Goal: Check status: Check status

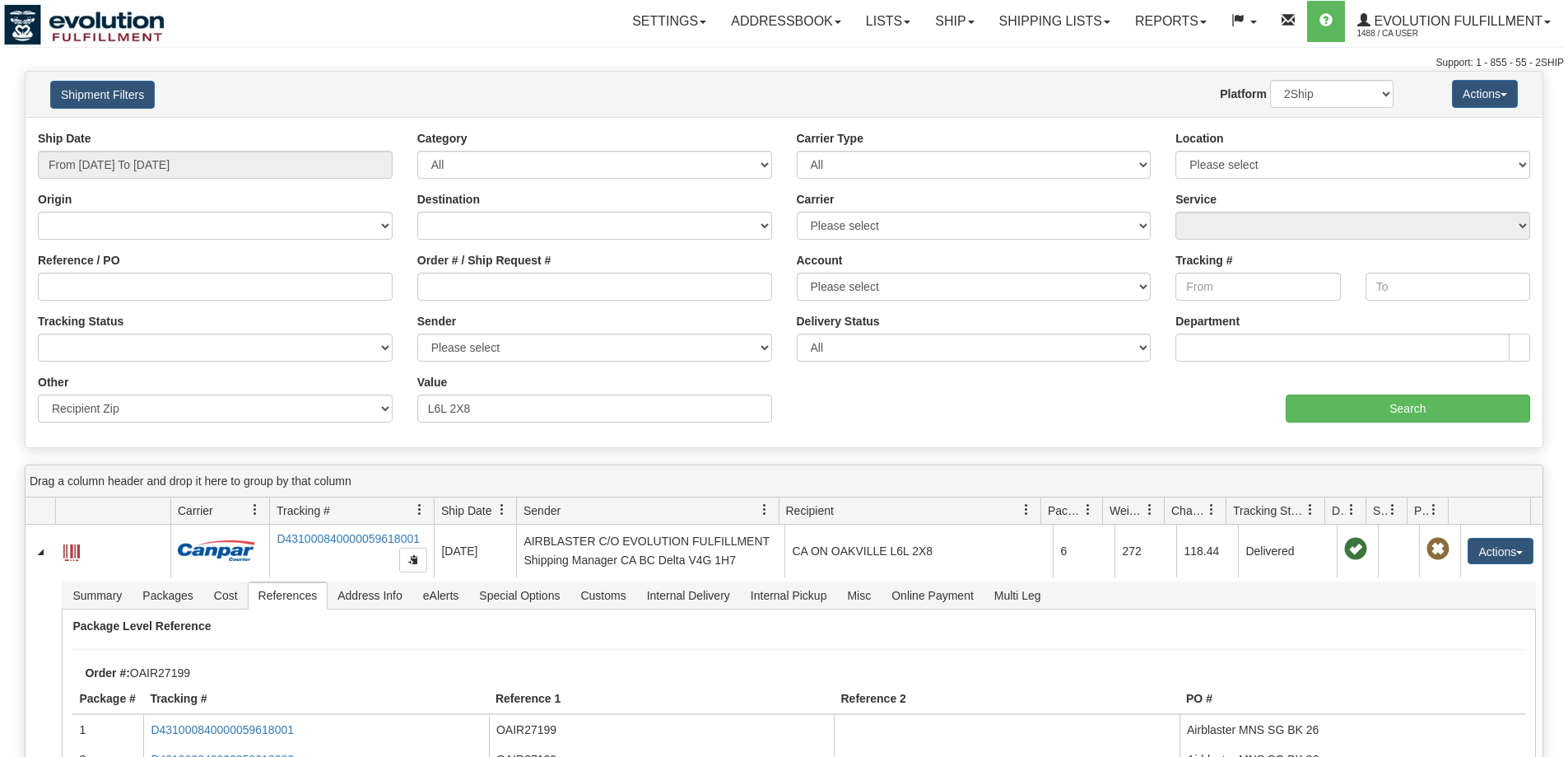
select select "Recipient_ZIP"
click at [160, 164] on input "From [DATE] To [DATE]" at bounding box center [216, 165] width 355 height 28
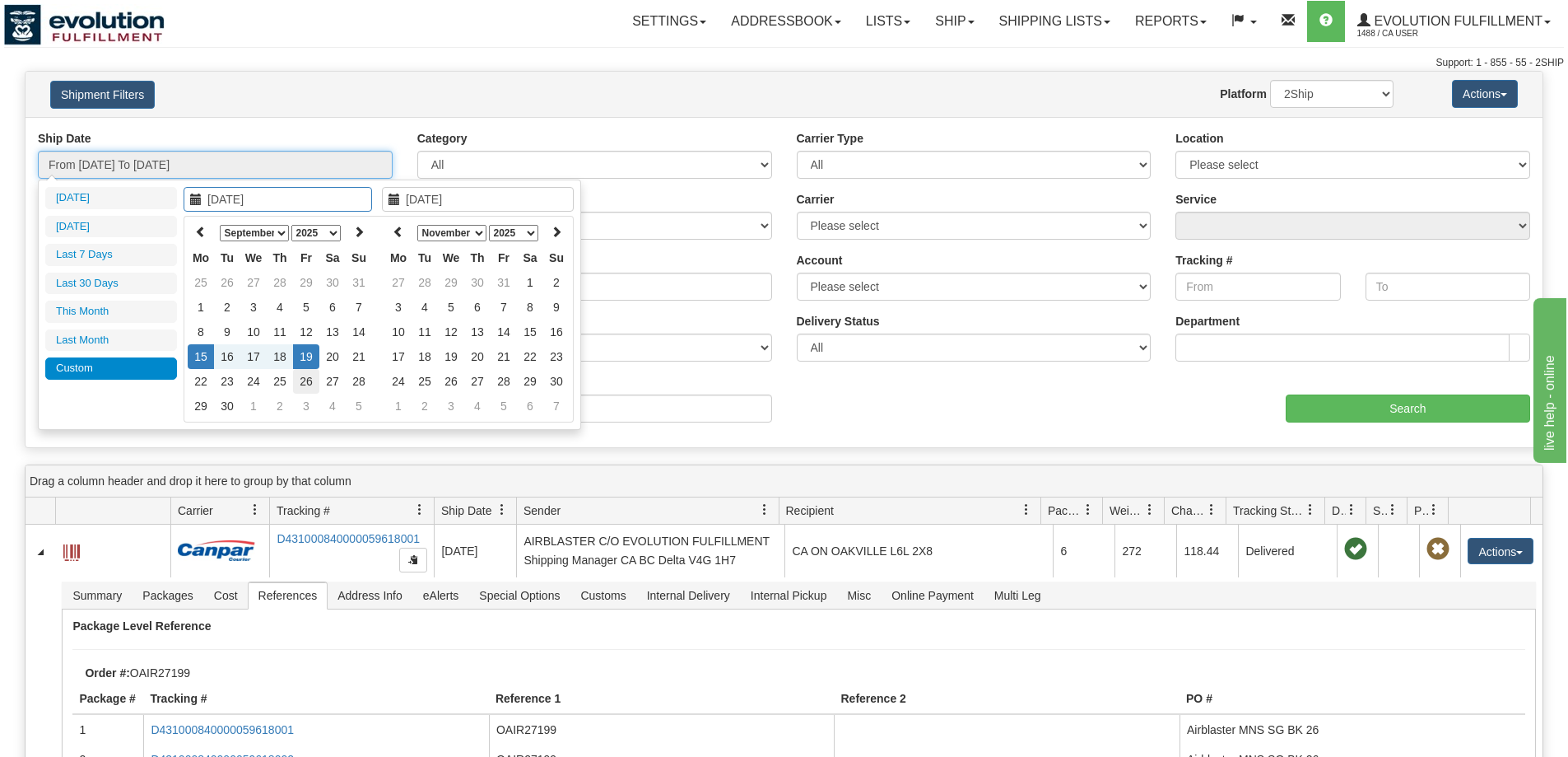
type input "[DATE]"
click at [301, 385] on td "26" at bounding box center [306, 381] width 26 height 25
type input "[DATE]"
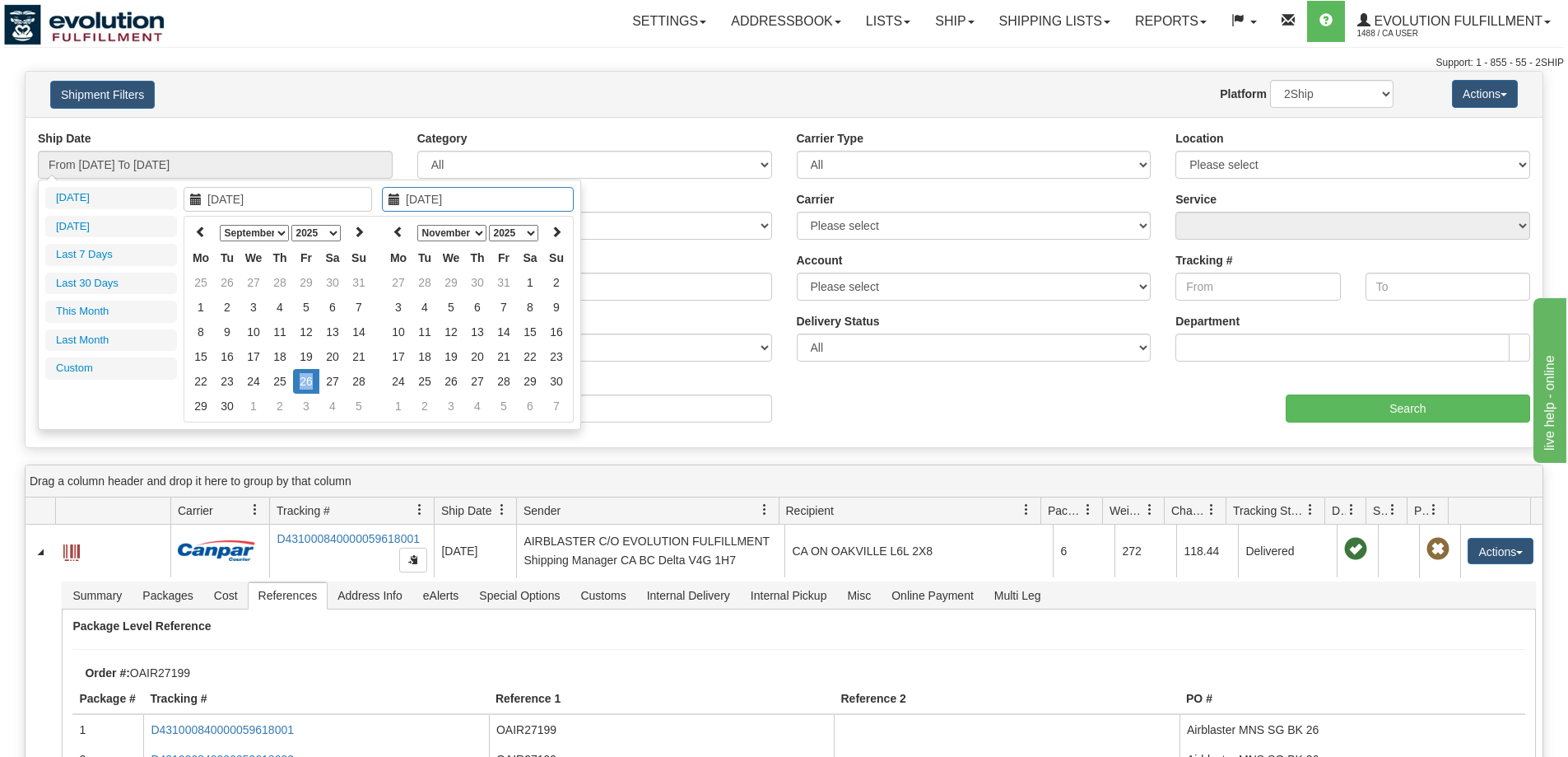
click at [301, 385] on td "26" at bounding box center [306, 381] width 26 height 25
type input "From [DATE] To [DATE]"
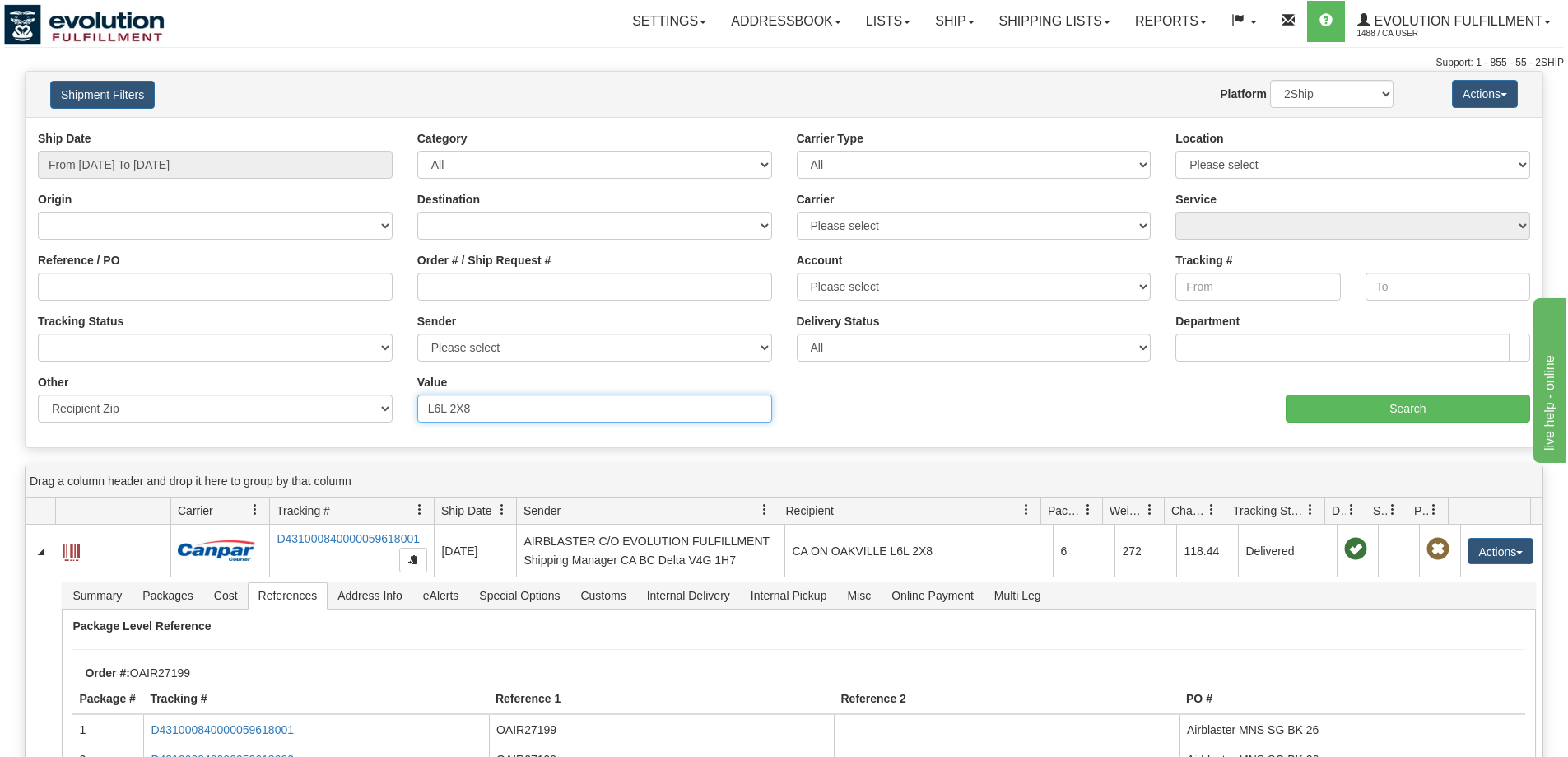
drag, startPoint x: 533, startPoint y: 401, endPoint x: 358, endPoint y: 383, distance: 175.9
click at [358, 374] on div "Other Billing Account # Billing Type BOL # (LTL) Commodity Or Documents Consoli…" at bounding box center [784, 374] width 1517 height 0
type input "J6V 1B8"
click at [1347, 419] on input "Search" at bounding box center [1408, 408] width 244 height 28
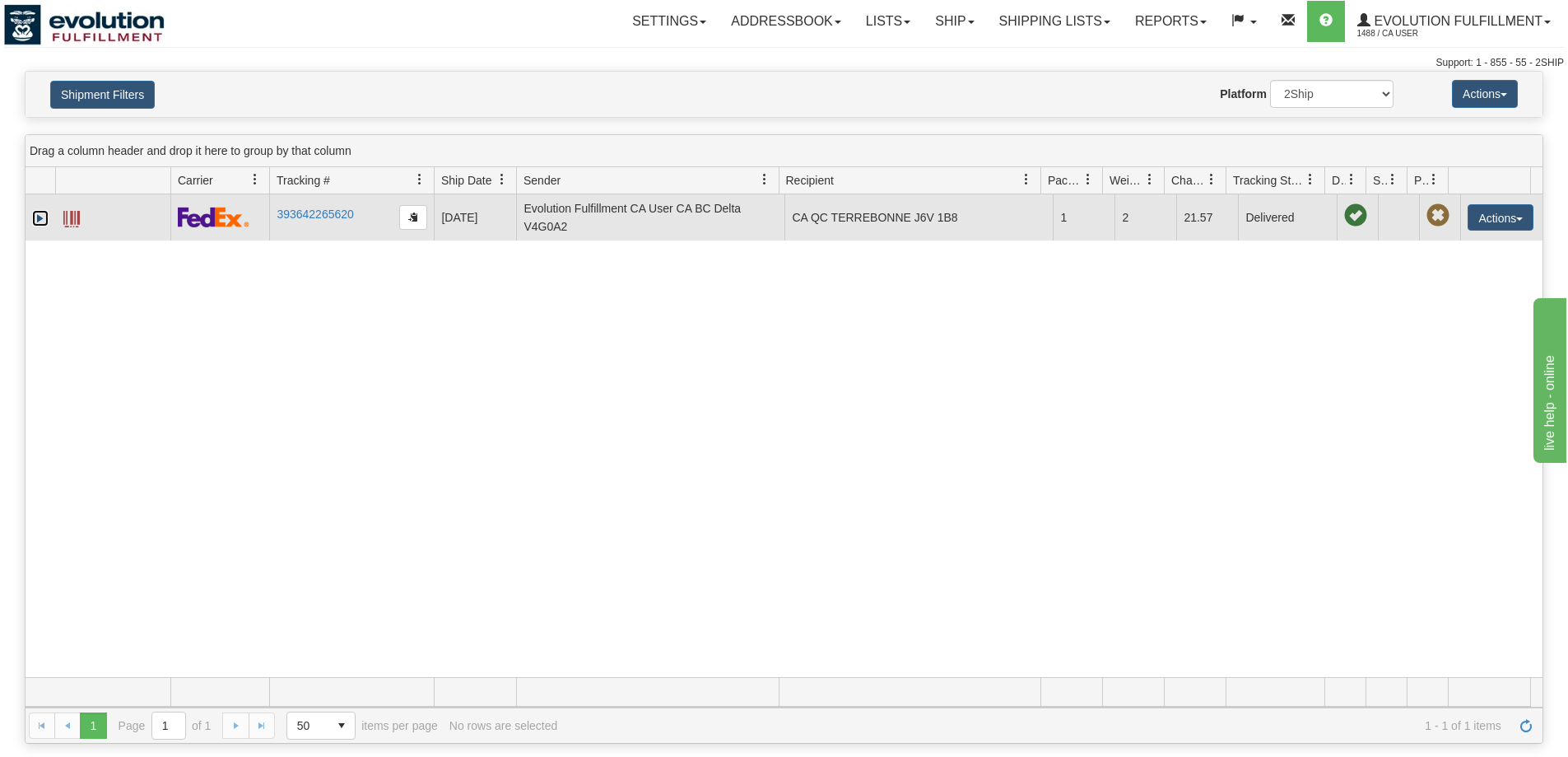
click at [40, 222] on link "Expand" at bounding box center [40, 217] width 16 height 16
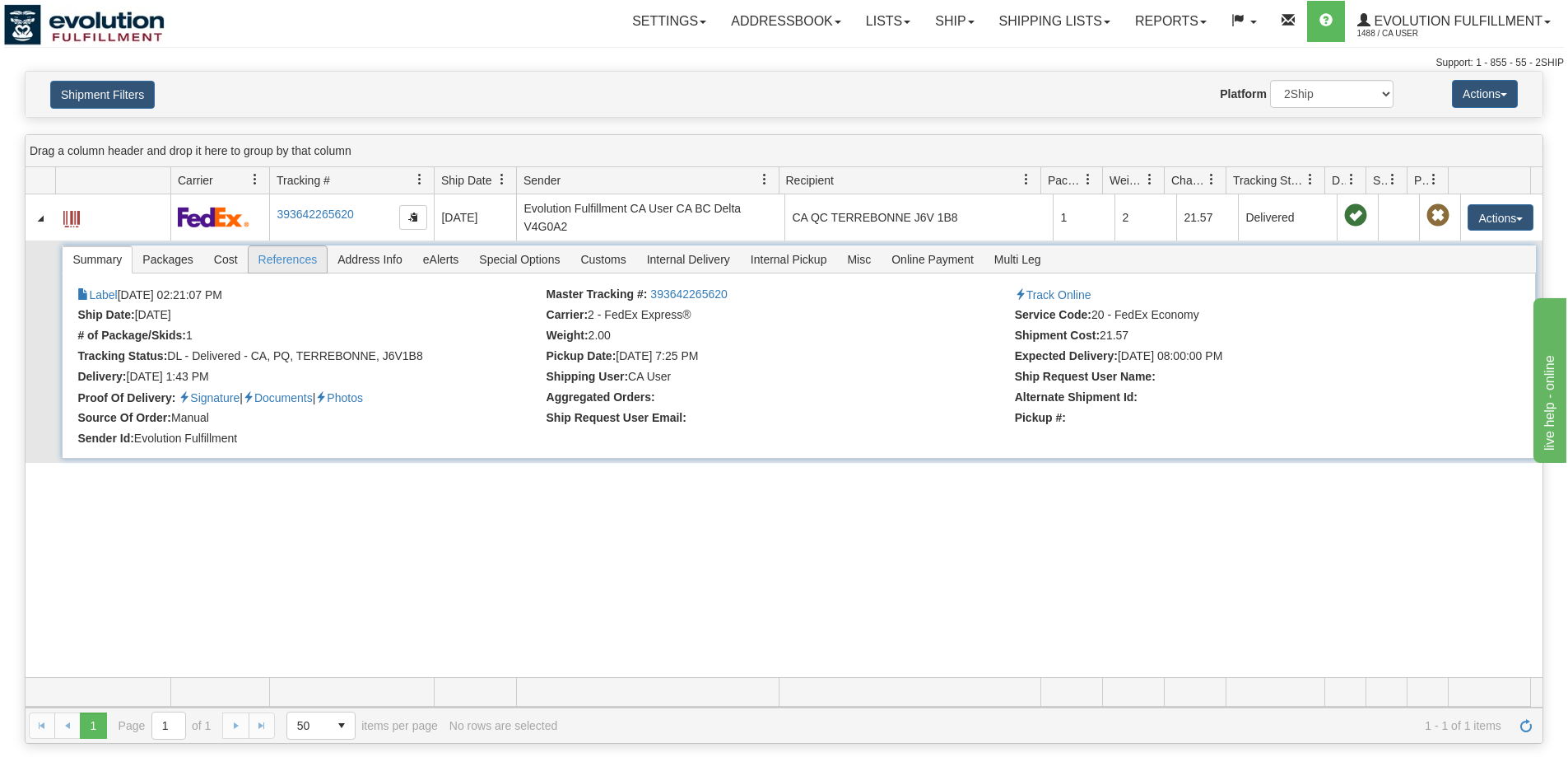
click at [271, 265] on span "References" at bounding box center [287, 259] width 79 height 26
